Goal: Task Accomplishment & Management: Manage account settings

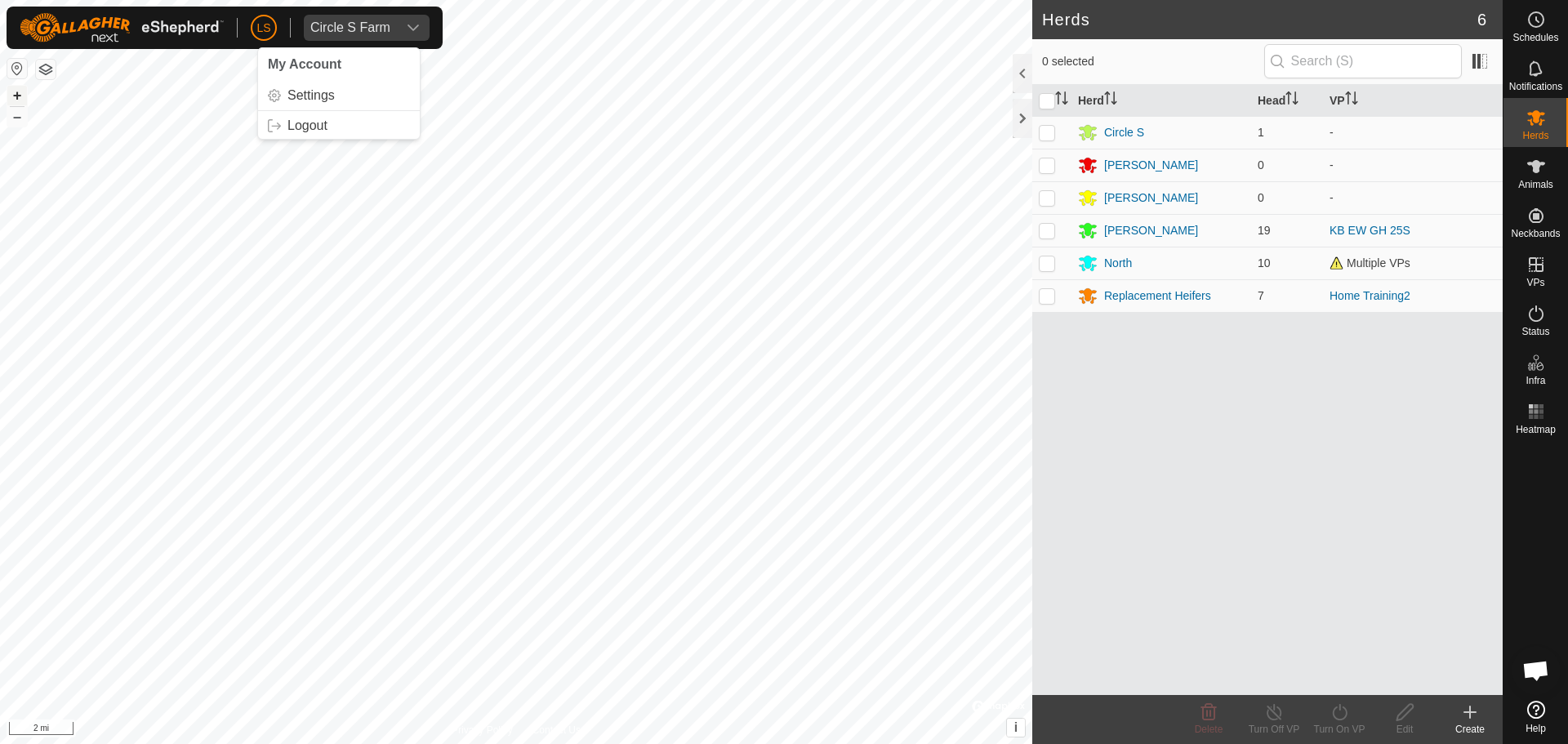
click at [22, 88] on button "+" at bounding box center [17, 96] width 20 height 20
click at [20, 97] on button "+" at bounding box center [17, 96] width 20 height 20
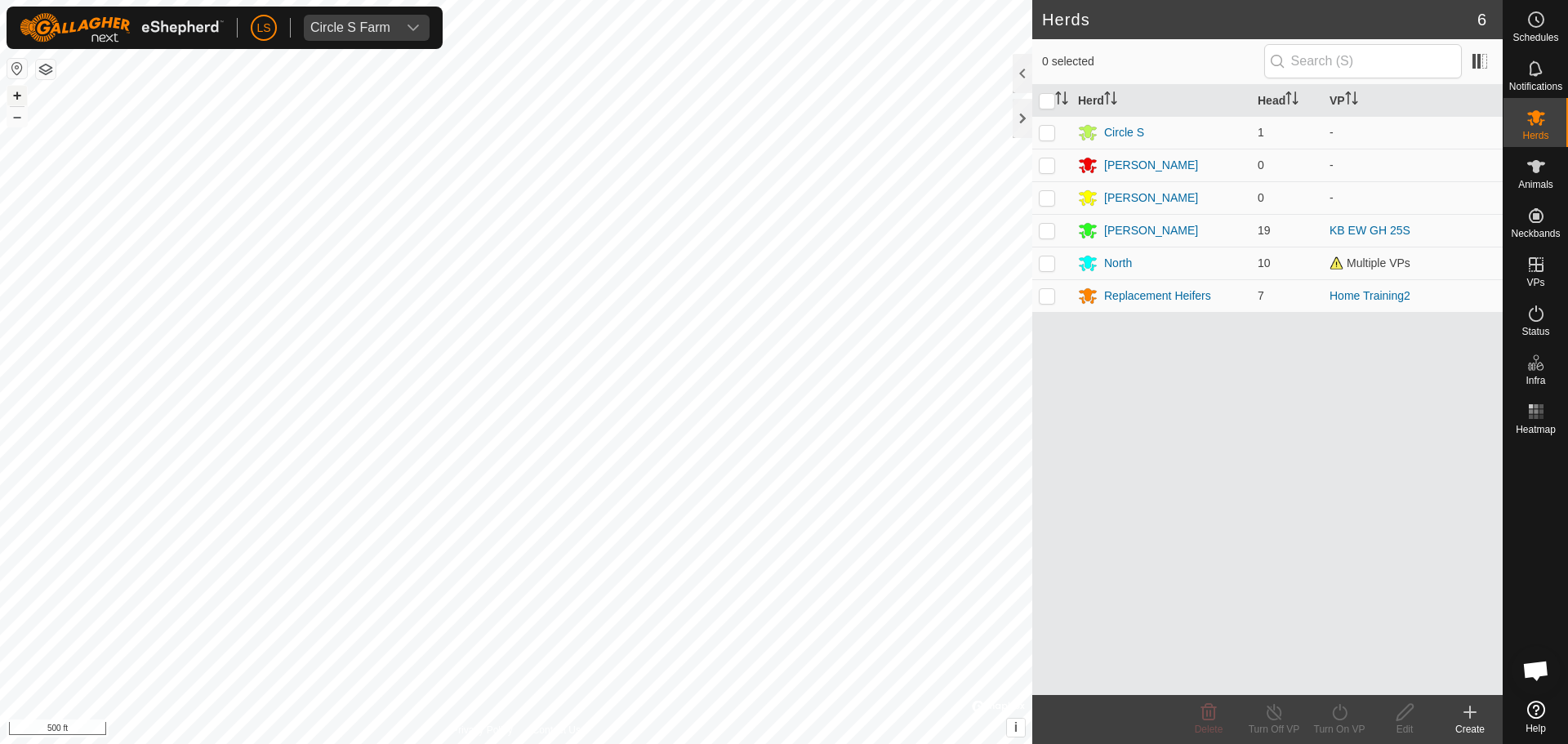
click at [15, 95] on button "+" at bounding box center [17, 96] width 20 height 20
click at [17, 91] on button "+" at bounding box center [17, 96] width 20 height 20
click at [1050, 298] on p-checkbox at bounding box center [1047, 295] width 16 height 13
checkbox input "false"
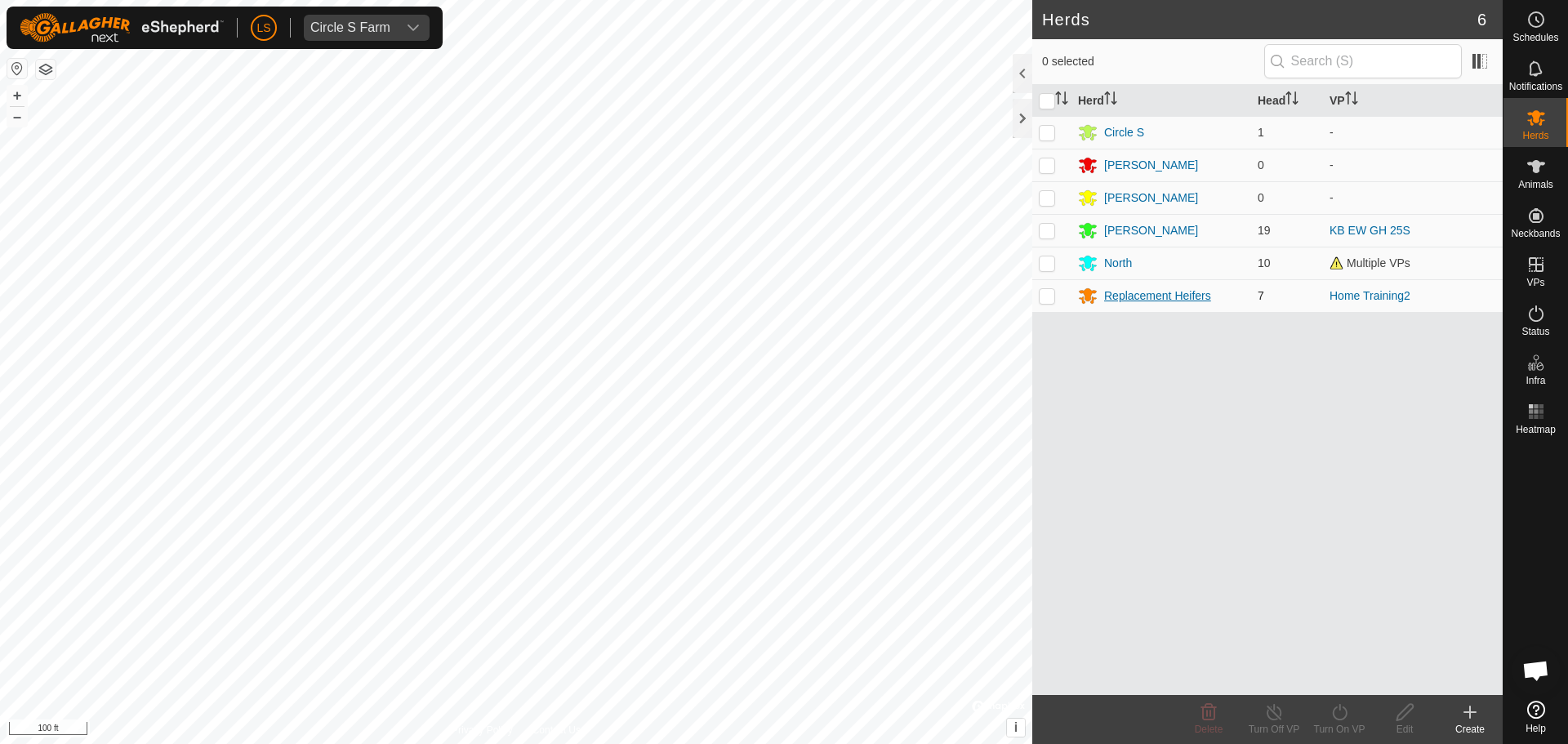
click at [1189, 300] on div "Replacement Heifers" at bounding box center [1157, 295] width 107 height 17
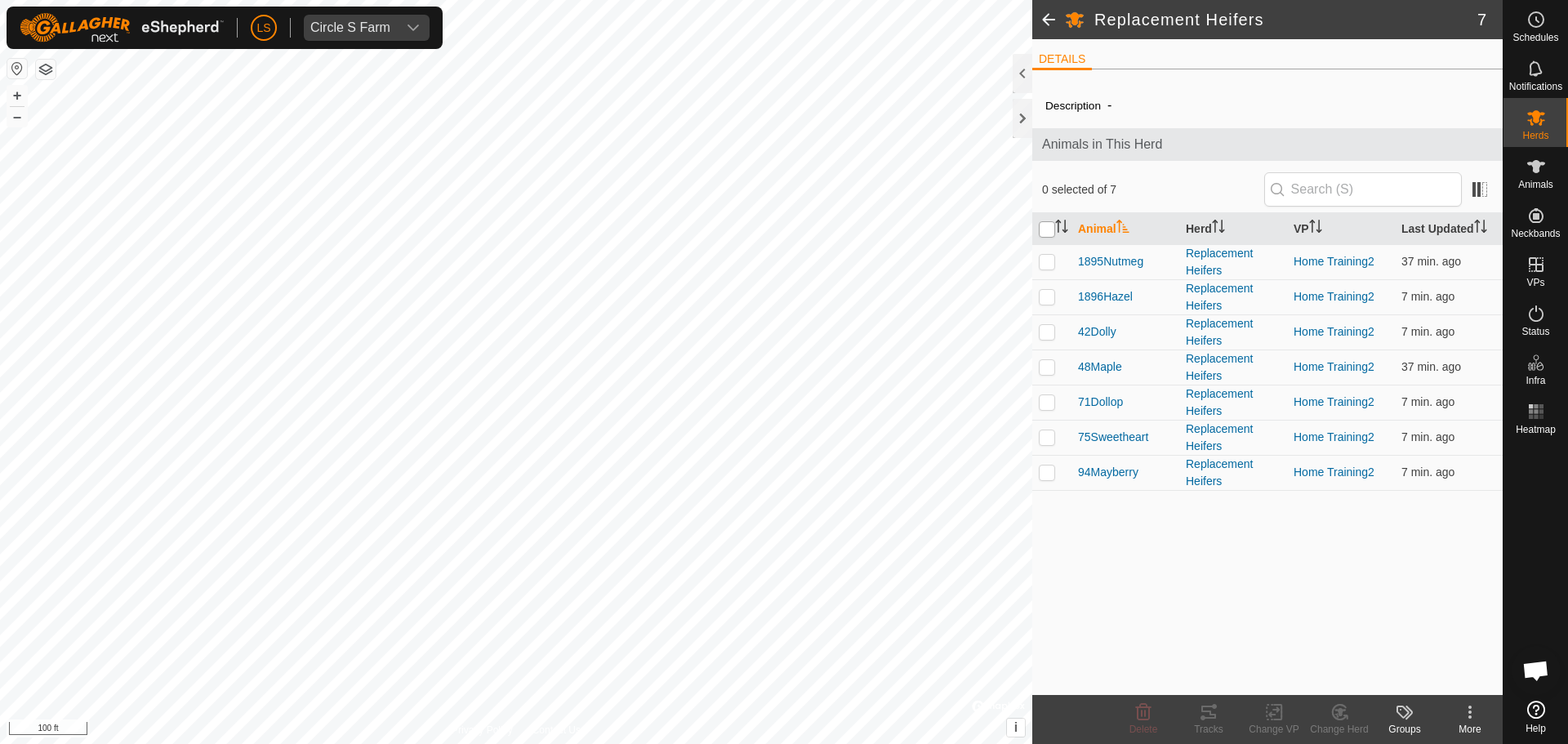
click at [1049, 231] on input "checkbox" at bounding box center [1047, 229] width 16 height 16
checkbox input "true"
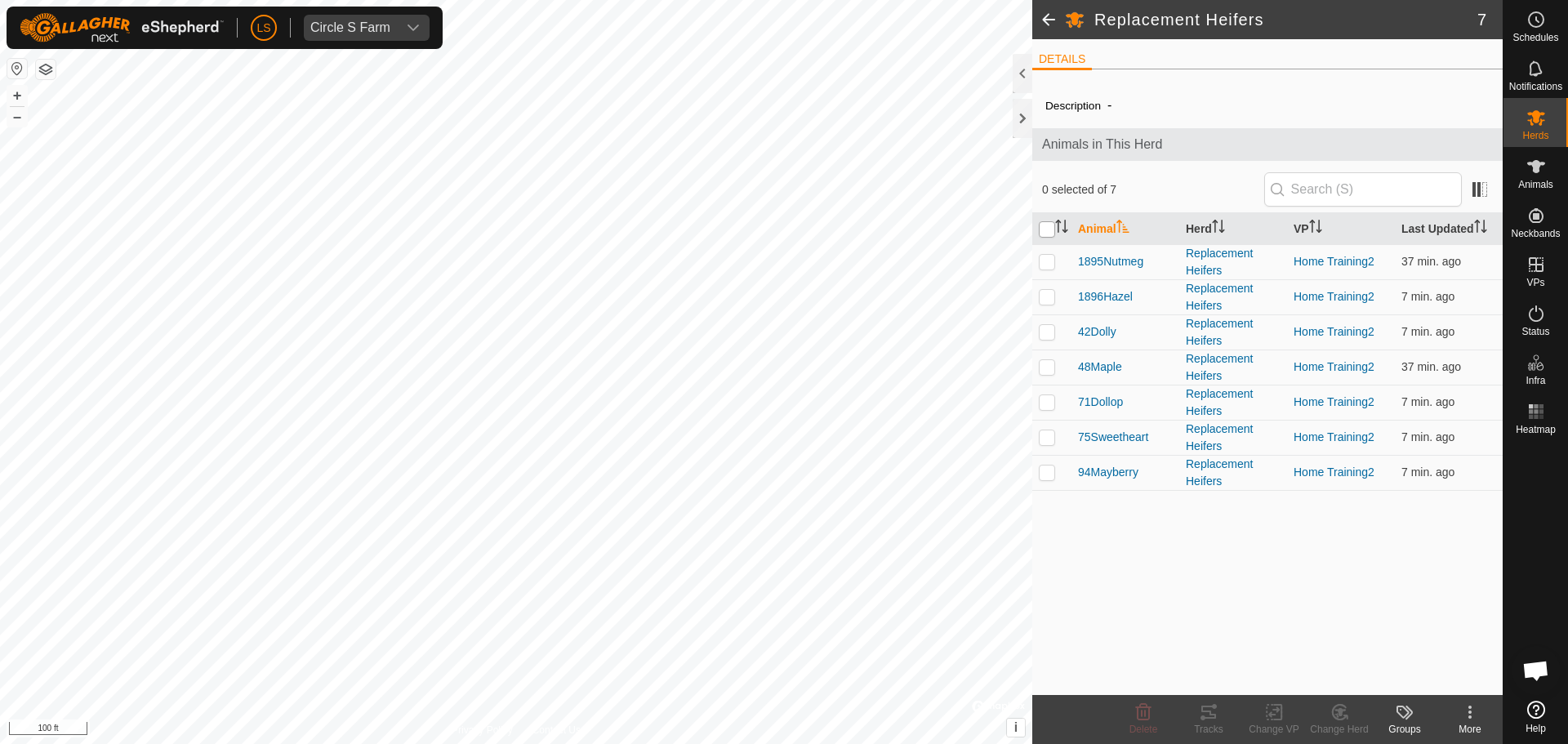
checkbox input "true"
click at [1208, 733] on div "Tracks" at bounding box center [1208, 729] width 65 height 14
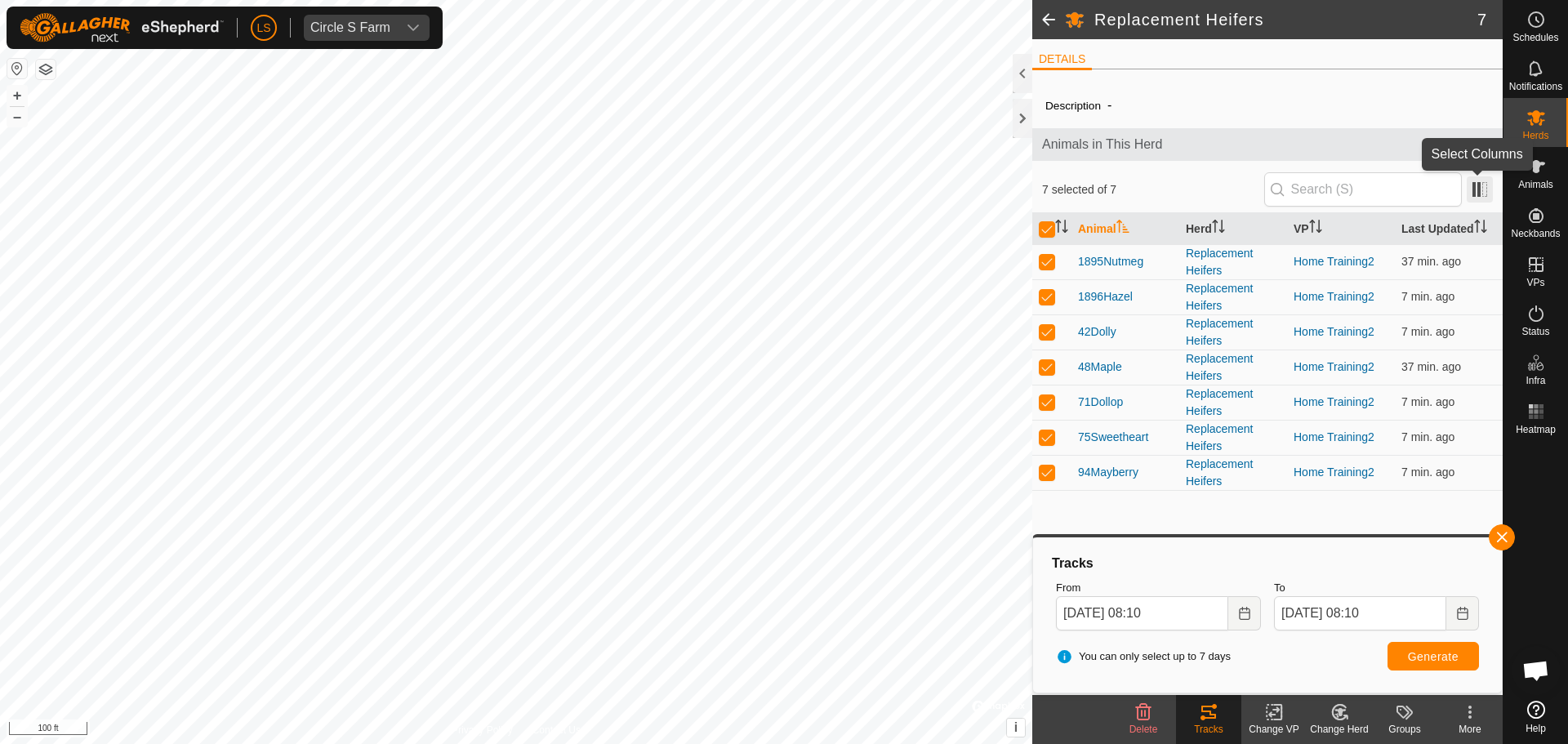
click at [1472, 186] on span at bounding box center [1479, 189] width 26 height 26
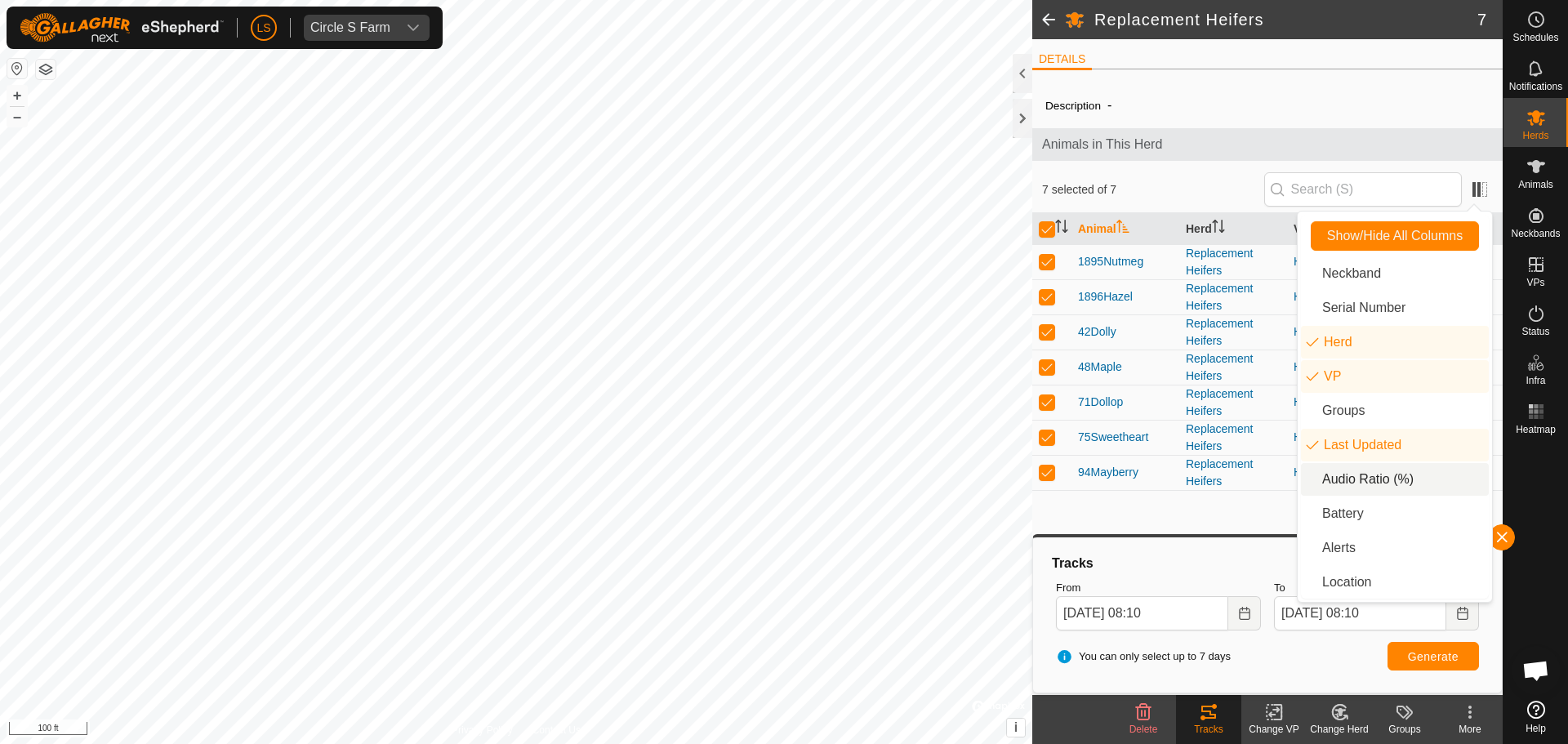
click at [1391, 476] on li "Audio Ratio (%)" at bounding box center [1394, 479] width 188 height 33
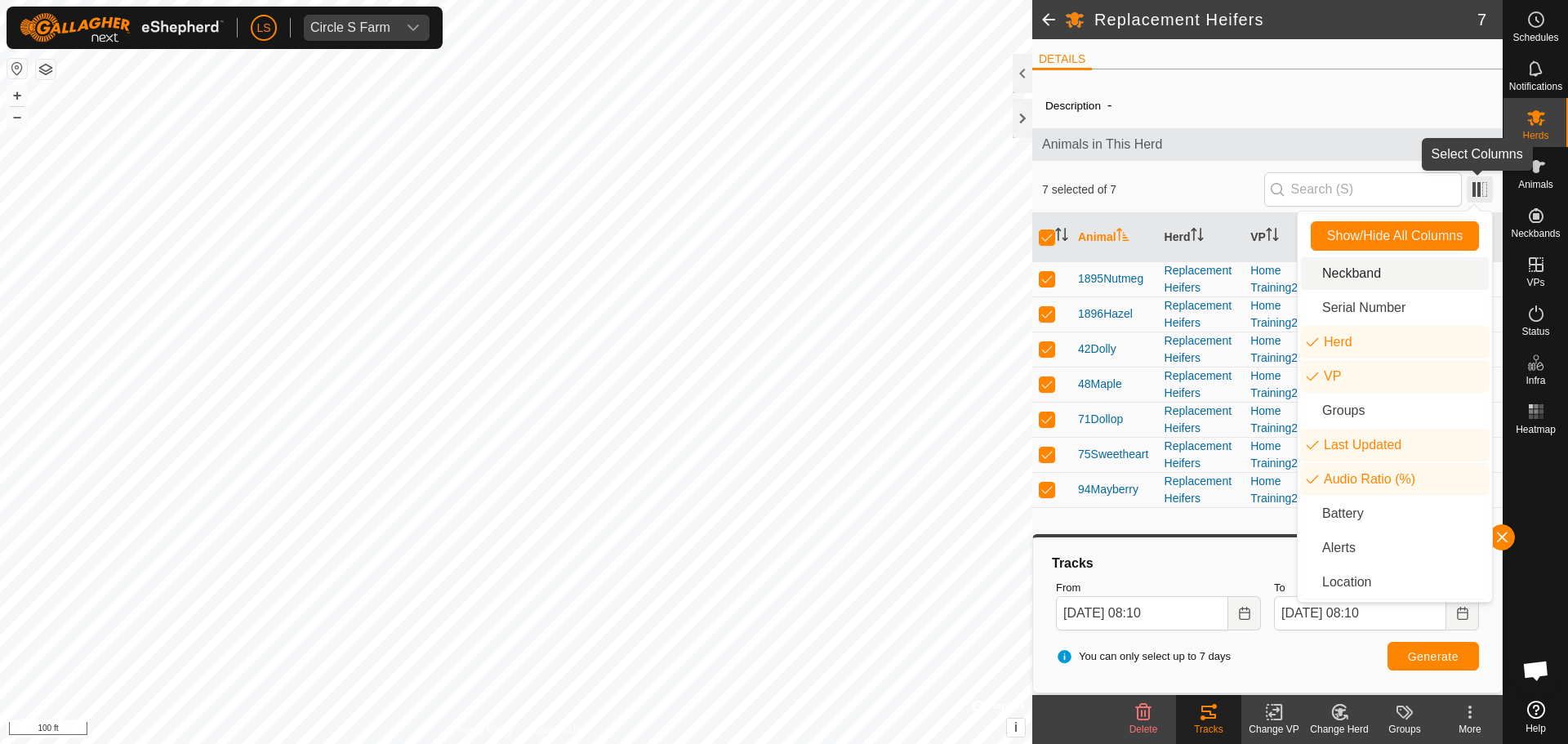
click at [1486, 193] on span at bounding box center [1479, 189] width 26 height 26
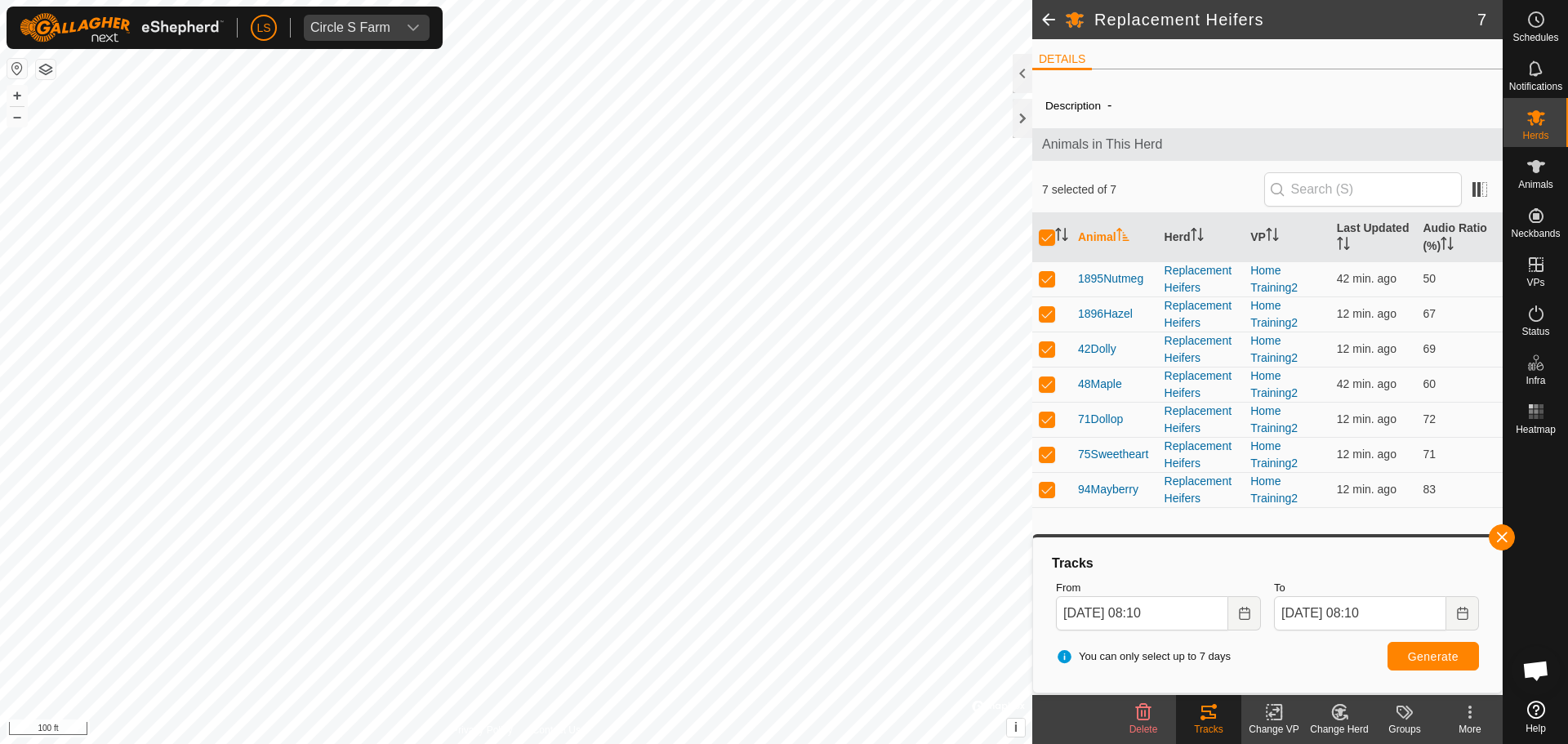
click at [1054, 21] on span at bounding box center [1048, 20] width 33 height 39
